Goal: Transaction & Acquisition: Purchase product/service

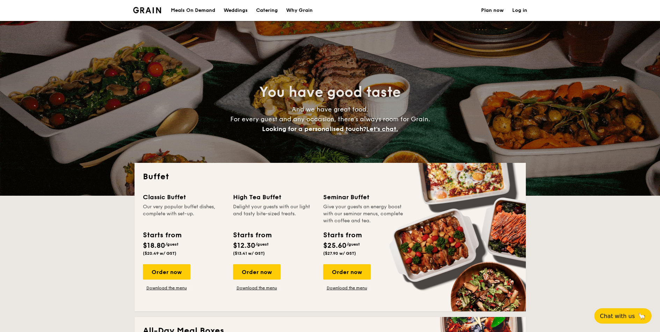
select select
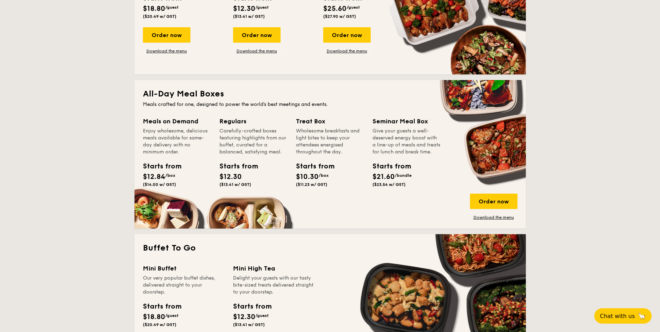
scroll to position [252, 0]
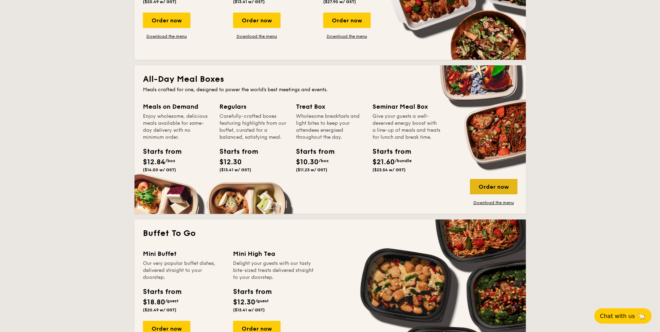
click at [499, 184] on div "Order now" at bounding box center [494, 186] width 48 height 15
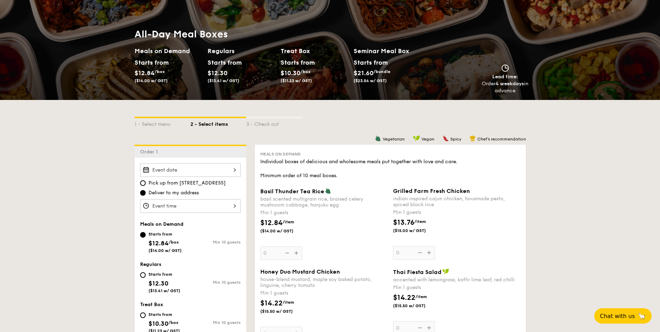
scroll to position [42, 0]
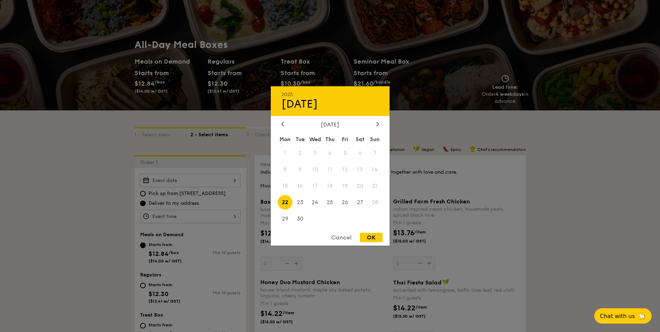
click at [182, 181] on div "2025 Sep 22 September 2025 Mon Tue Wed Thu Fri Sat Sun 1 2 3 4 5 6 7 8 9 10 11 …" at bounding box center [190, 181] width 101 height 14
click at [373, 124] on div "September 2025" at bounding box center [330, 124] width 98 height 7
click at [375, 124] on div at bounding box center [378, 124] width 6 height 7
click at [285, 172] on span "6" at bounding box center [285, 169] width 15 height 15
click at [376, 240] on div "OK" at bounding box center [371, 237] width 23 height 9
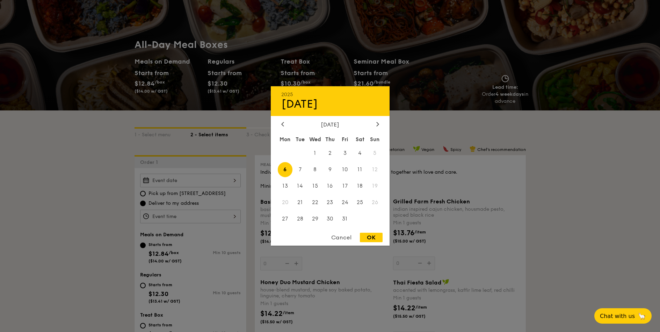
type input "Oct 06, 2025"
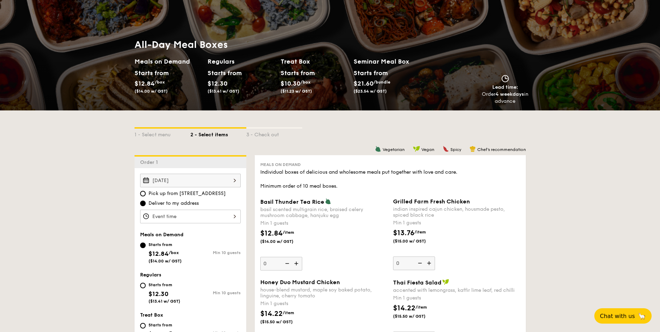
click at [191, 217] on div at bounding box center [190, 217] width 101 height 14
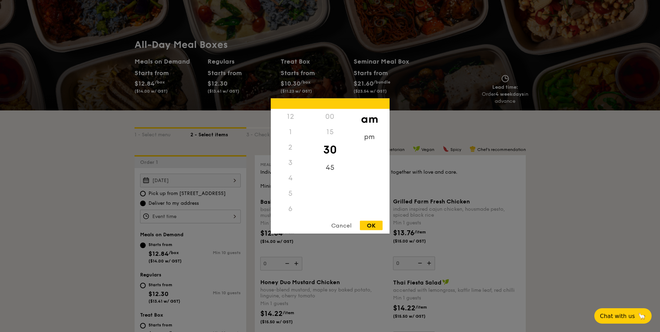
scroll to position [77, 0]
drag, startPoint x: 294, startPoint y: 200, endPoint x: 296, endPoint y: 160, distance: 39.6
click at [296, 160] on div "12 1 2 3 4 5 6 7 8 9 10 11" at bounding box center [290, 162] width 39 height 107
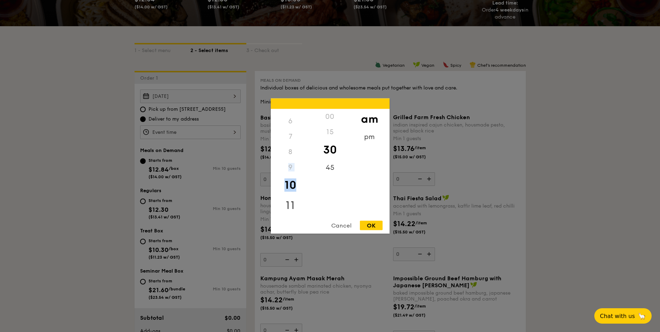
scroll to position [168, 0]
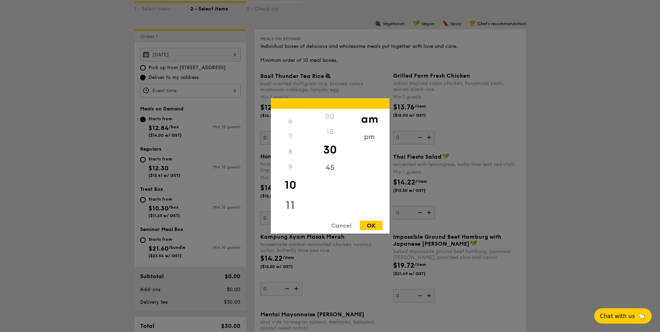
click at [288, 203] on div "11" at bounding box center [290, 205] width 39 height 20
click at [329, 168] on div "45" at bounding box center [329, 170] width 39 height 20
click at [369, 224] on div "OK" at bounding box center [371, 225] width 23 height 9
type input "11:45AM"
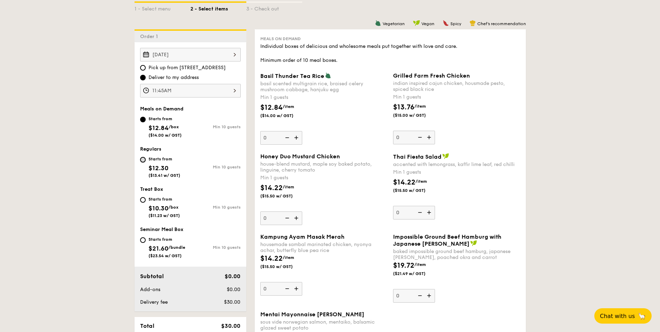
click at [144, 158] on input "Starts from $12.30 ($13.41 w/ GST) Min 10 guests" at bounding box center [143, 160] width 6 height 6
radio input "true"
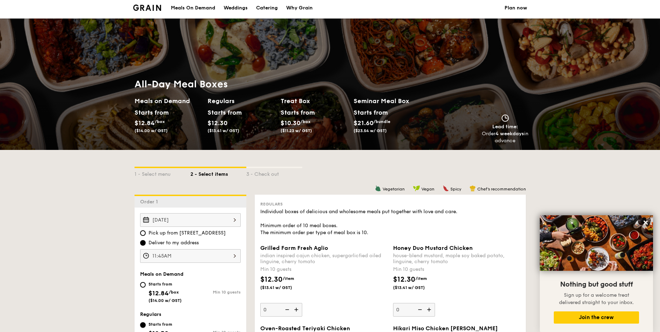
scroll to position [0, 0]
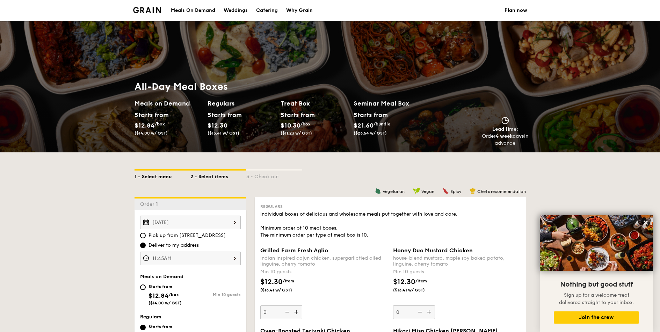
click at [159, 178] on div "1 - Select menu" at bounding box center [163, 176] width 56 height 10
select select
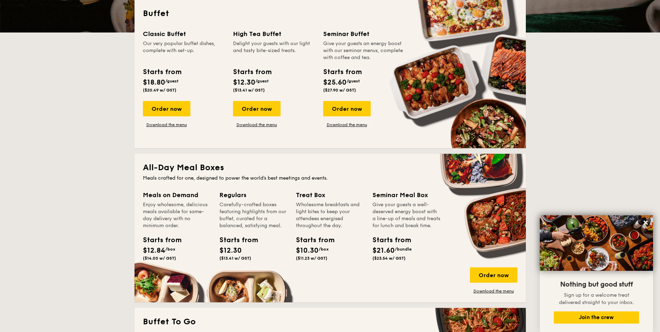
scroll to position [210, 0]
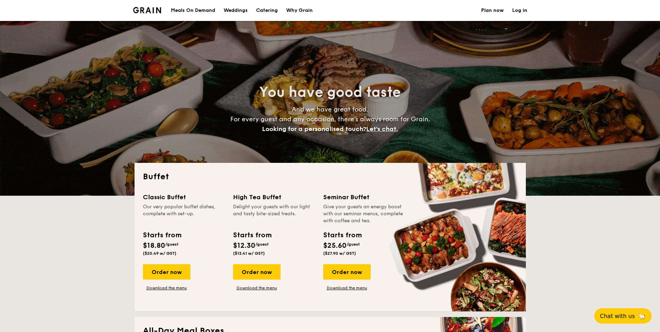
select select
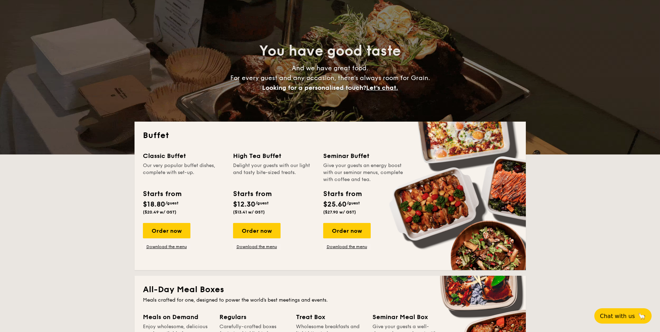
scroll to position [168, 0]
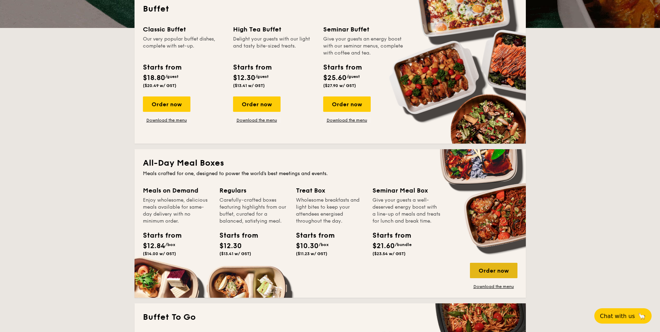
click at [491, 272] on div "Order now" at bounding box center [494, 270] width 48 height 15
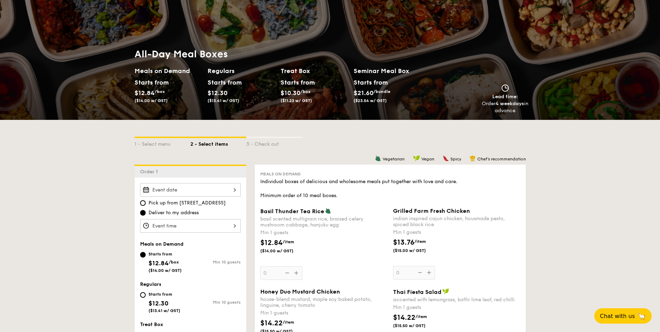
scroll to position [84, 0]
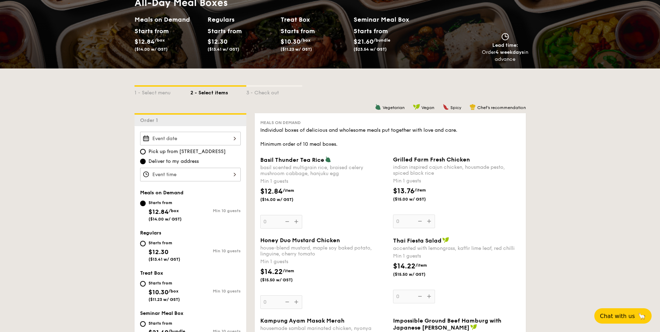
click at [188, 142] on div at bounding box center [190, 139] width 101 height 14
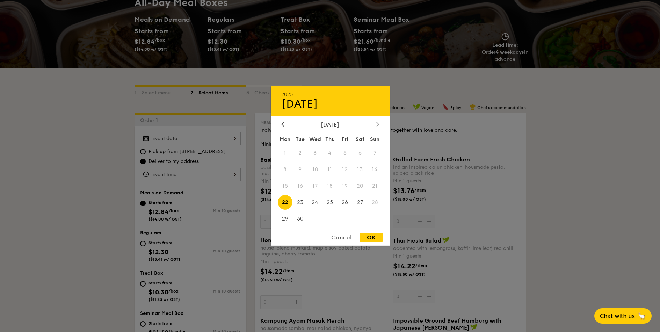
click at [378, 124] on icon at bounding box center [377, 124] width 3 height 5
click at [282, 171] on span "6" at bounding box center [285, 169] width 15 height 15
click at [378, 239] on div "OK" at bounding box center [371, 237] width 23 height 9
type input "Oct 06, 2025"
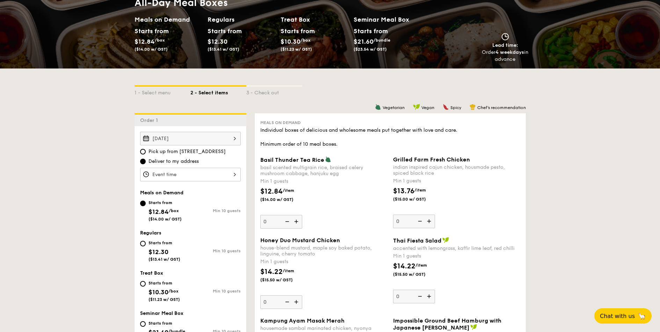
click at [200, 174] on div at bounding box center [190, 175] width 101 height 14
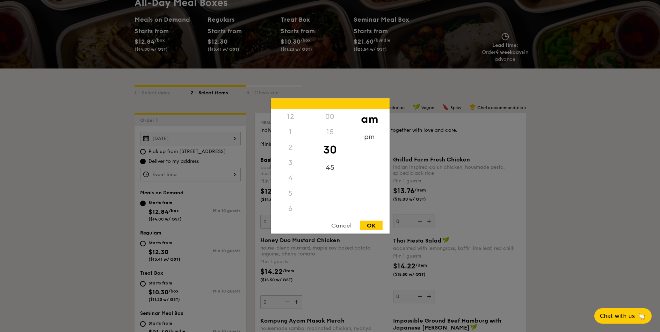
scroll to position [77, 0]
click at [287, 212] on div "11" at bounding box center [290, 216] width 39 height 20
click at [324, 170] on div "45" at bounding box center [329, 170] width 39 height 20
click at [373, 225] on div "OK" at bounding box center [371, 225] width 23 height 9
type input "11:45AM"
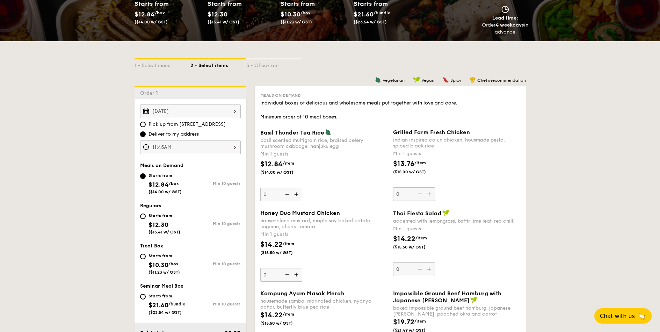
scroll to position [126, 0]
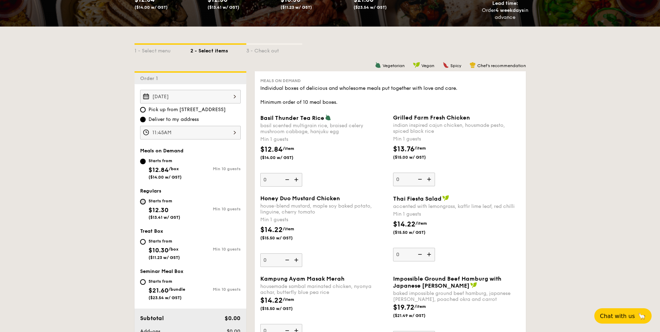
click at [143, 203] on input "Starts from $12.30 ($13.41 w/ GST) Min 10 guests" at bounding box center [143, 202] width 6 height 6
radio input "true"
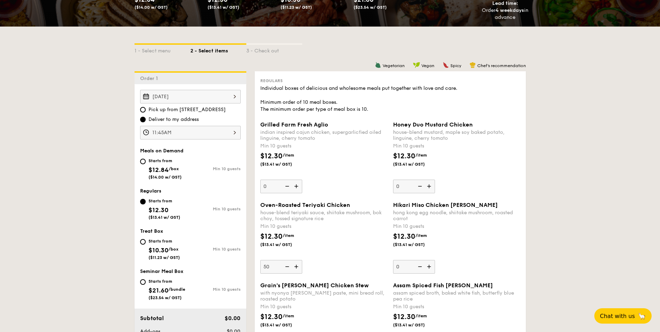
type input "50"
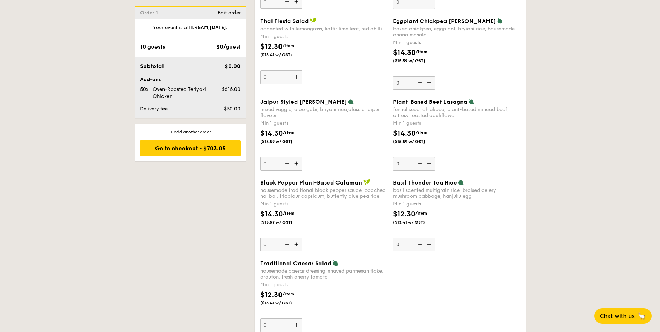
scroll to position [713, 0]
type input "3"
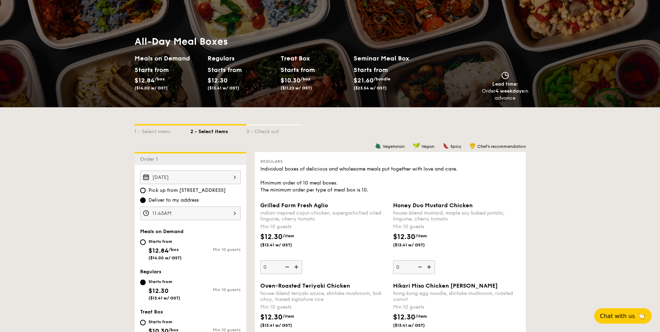
scroll to position [126, 0]
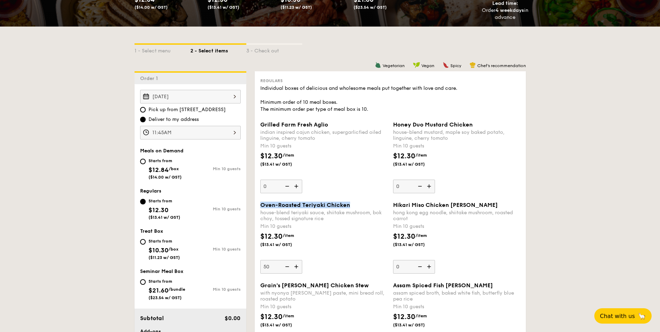
drag, startPoint x: 351, startPoint y: 207, endPoint x: 261, endPoint y: 207, distance: 89.1
click at [261, 207] on div "Oven-Roasted Teriyaki Chicken" at bounding box center [323, 205] width 127 height 7
copy span "Oven-Roasted Teriyaki Chicken"
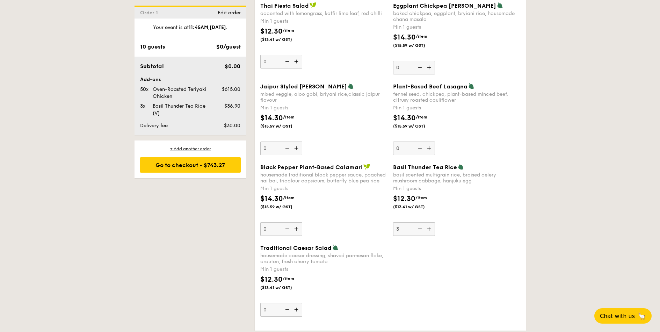
scroll to position [755, 0]
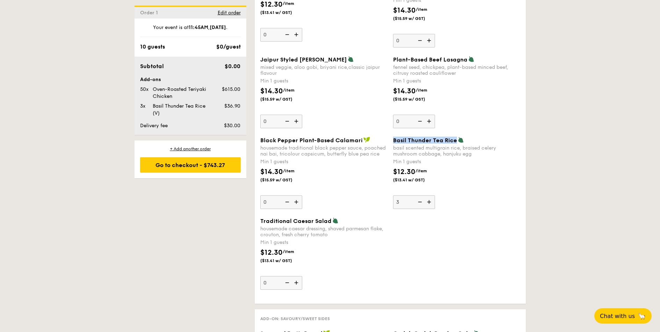
drag, startPoint x: 418, startPoint y: 143, endPoint x: 455, endPoint y: 141, distance: 37.1
click at [455, 141] on div "Basil Thunder Tea Rice basil scented multigrain rice, braised celery mushroom c…" at bounding box center [456, 173] width 133 height 72
copy span "Basil Thunder Tea Rice"
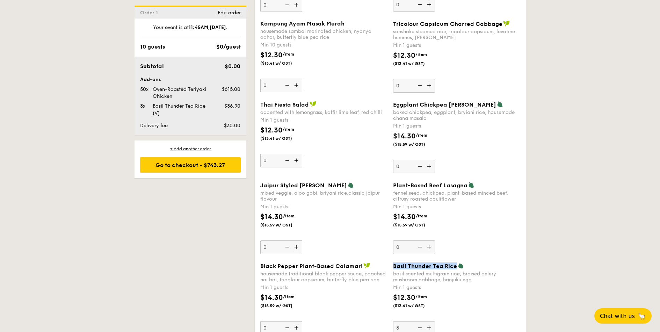
scroll to position [671, 0]
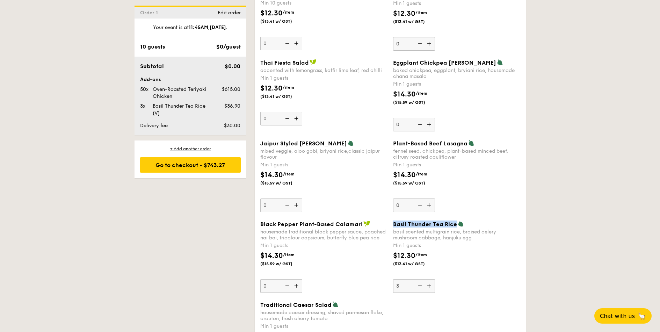
drag, startPoint x: 242, startPoint y: 131, endPoint x: 141, endPoint y: 91, distance: 109.5
click at [141, 91] on div "Subtotal $0.00 Add-ons 50x Oven-Roasted Teriyaki Chicken $615.00 3x Basil Thund…" at bounding box center [191, 96] width 112 height 78
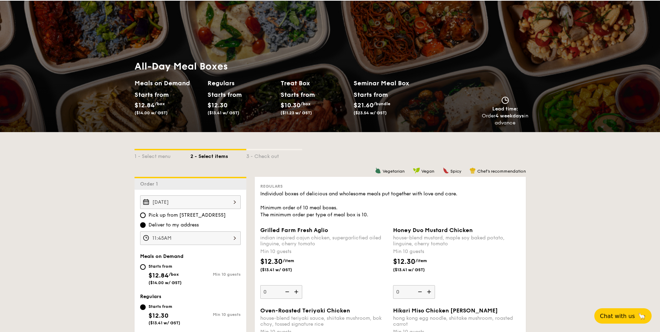
scroll to position [0, 0]
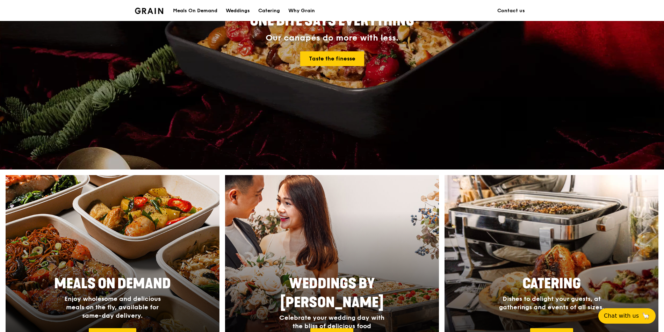
scroll to position [168, 0]
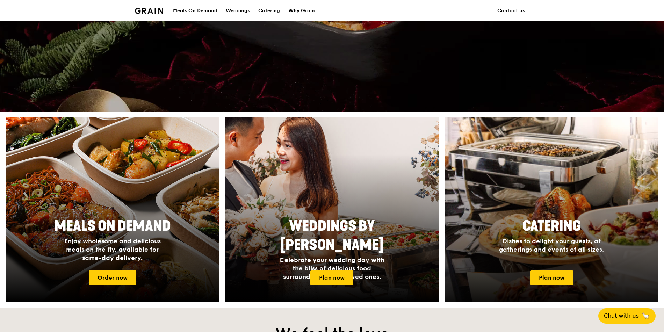
drag, startPoint x: 561, startPoint y: 290, endPoint x: 557, endPoint y: 286, distance: 5.7
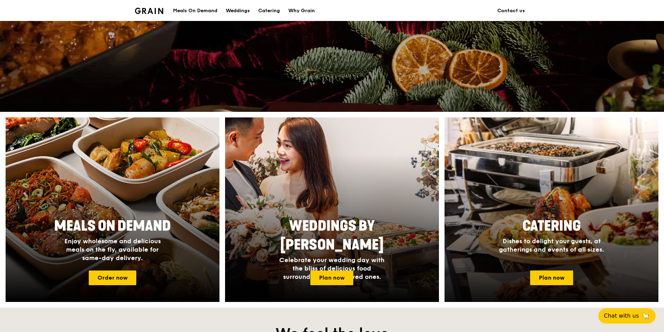
click at [561, 290] on div at bounding box center [551, 209] width 235 height 203
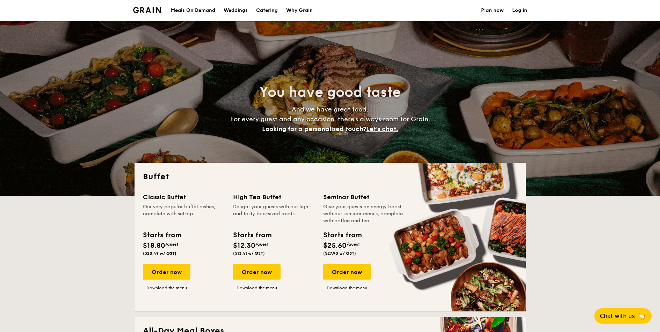
select select
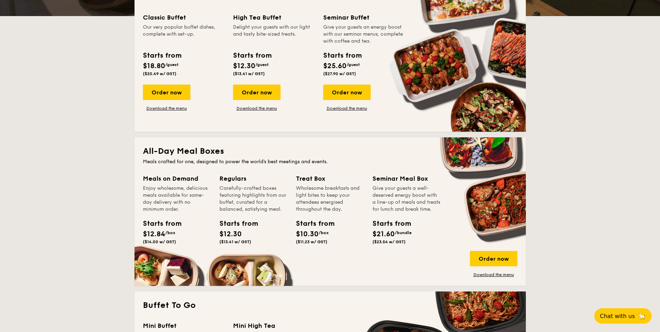
scroll to position [126, 0]
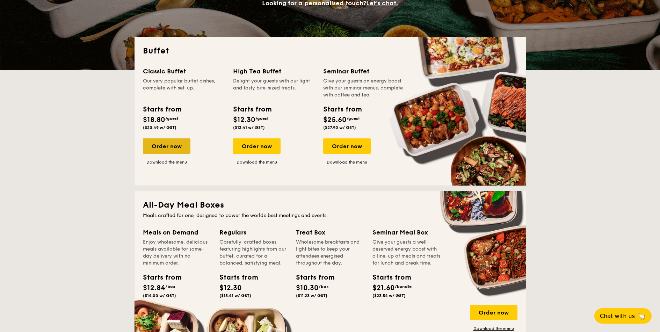
click at [180, 147] on div "Order now" at bounding box center [167, 145] width 48 height 15
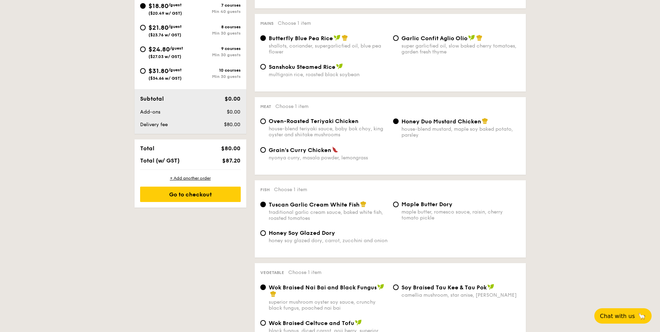
scroll to position [84, 0]
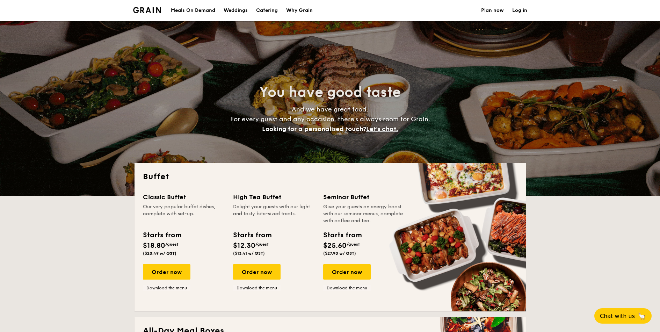
select select
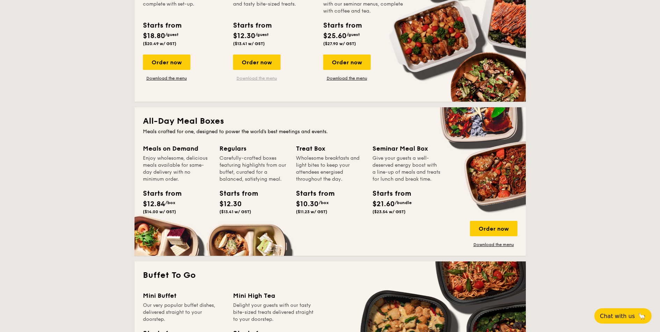
click at [258, 79] on link "Download the menu" at bounding box center [257, 78] width 48 height 6
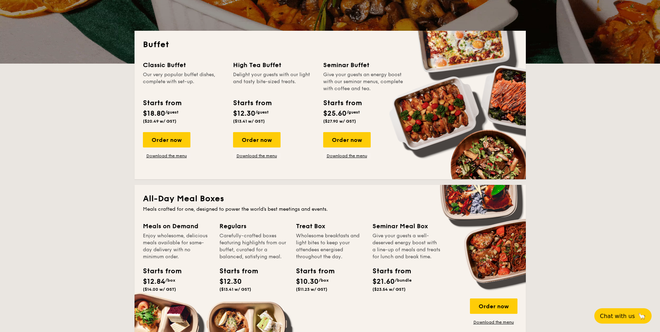
scroll to position [84, 0]
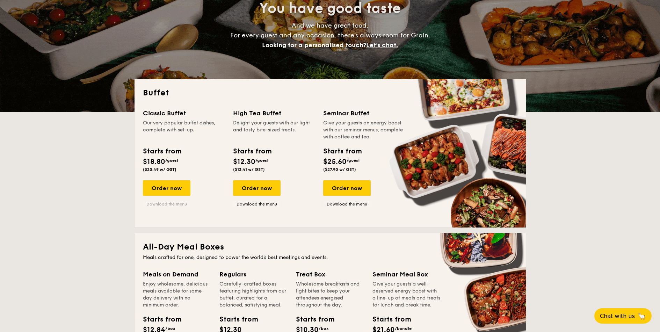
click at [178, 206] on link "Download the menu" at bounding box center [167, 204] width 48 height 6
